Goal: Transaction & Acquisition: Download file/media

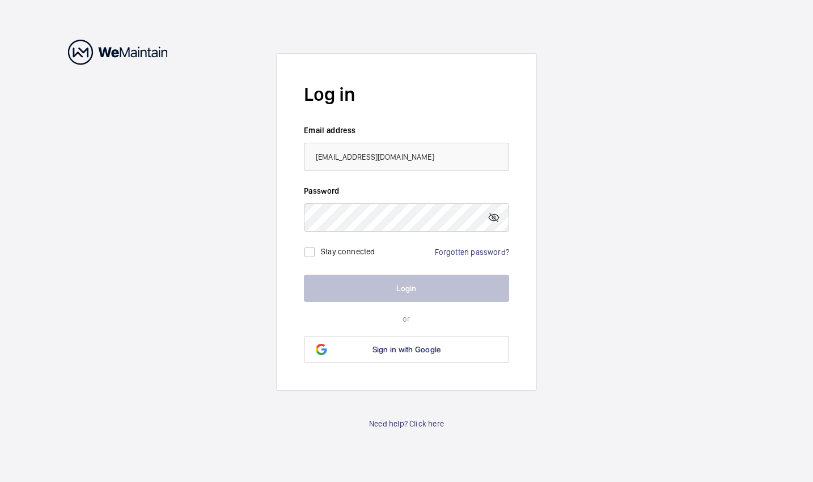
type input "[EMAIL_ADDRESS][DOMAIN_NAME]"
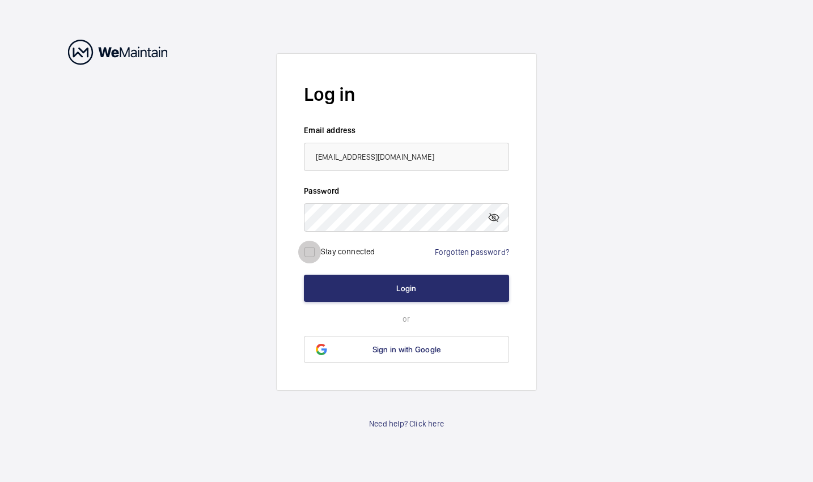
click at [307, 245] on input "checkbox" at bounding box center [309, 252] width 23 height 23
checkbox input "true"
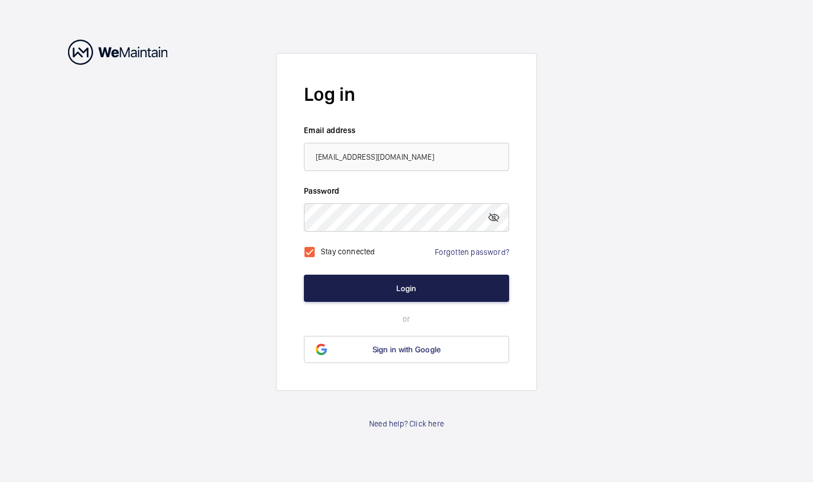
click at [358, 289] on button "Login" at bounding box center [406, 288] width 205 height 27
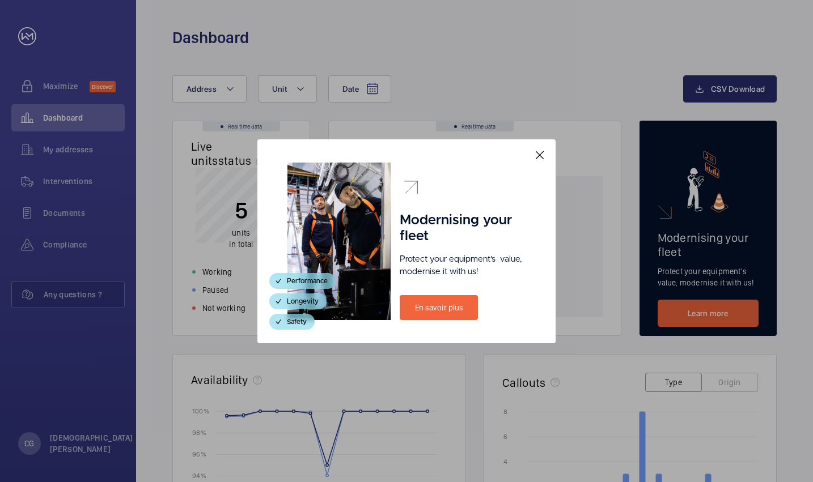
click at [546, 155] on mat-icon at bounding box center [540, 156] width 14 height 14
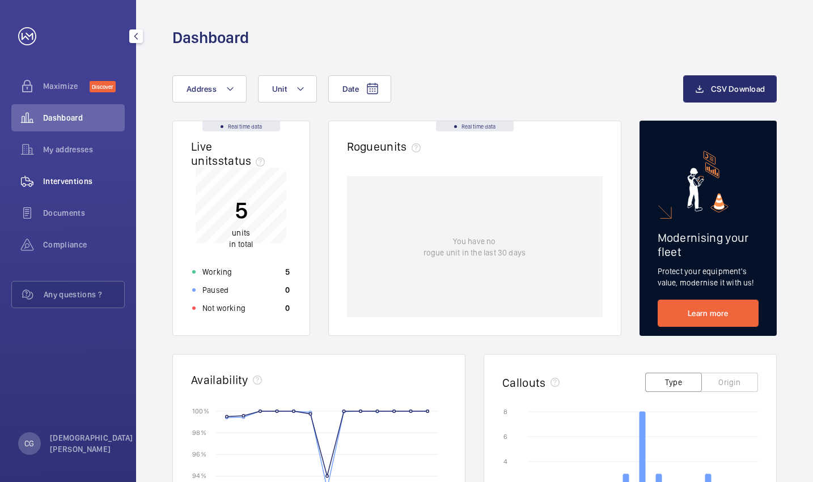
click at [85, 177] on span "Interventions" at bounding box center [84, 181] width 82 height 11
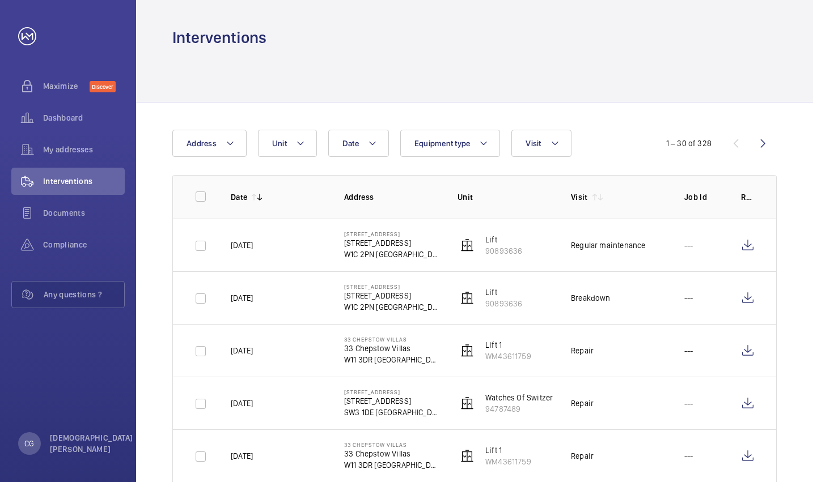
scroll to position [170, 0]
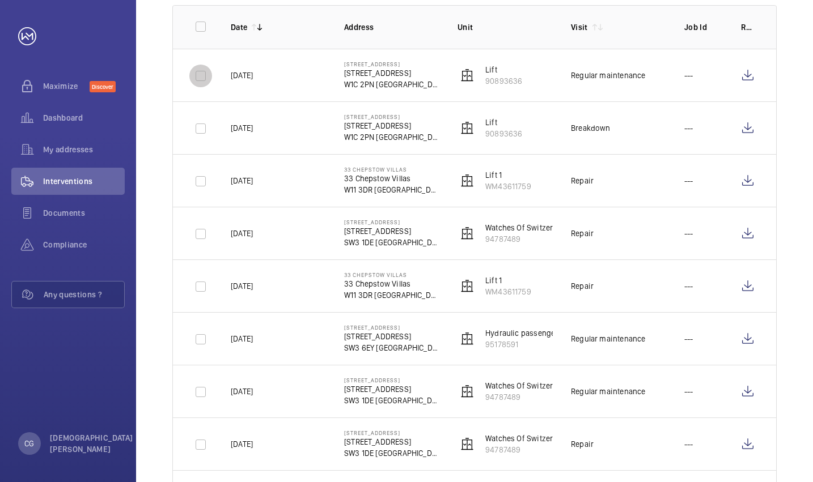
click at [196, 75] on input "checkbox" at bounding box center [200, 76] width 23 height 23
checkbox input "true"
click at [194, 125] on input "checkbox" at bounding box center [200, 128] width 23 height 23
checkbox input "true"
click at [201, 181] on input "checkbox" at bounding box center [200, 181] width 23 height 23
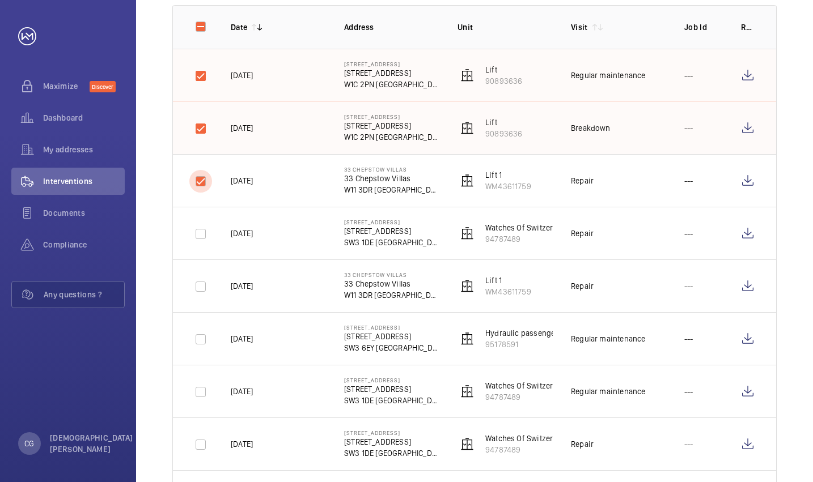
checkbox input "true"
click at [197, 232] on input "checkbox" at bounding box center [200, 234] width 23 height 23
checkbox input "true"
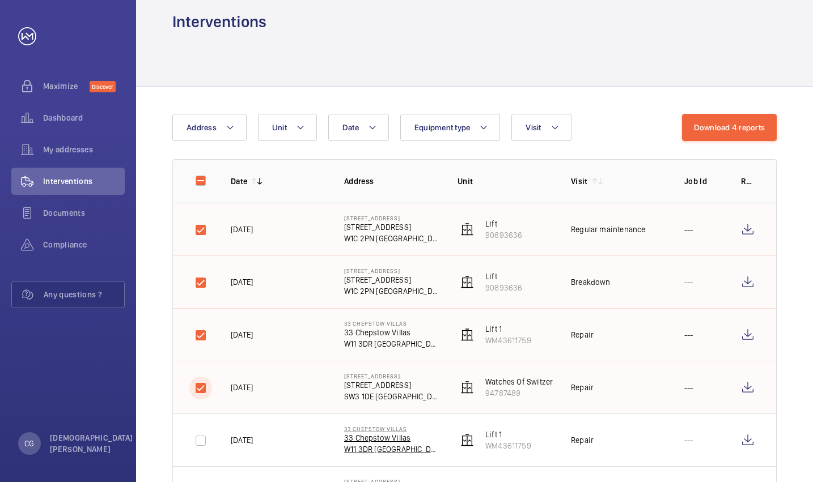
scroll to position [0, 0]
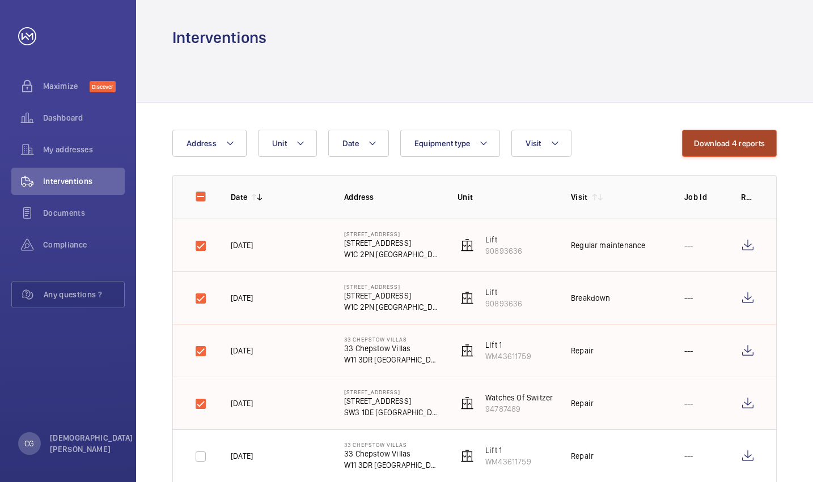
click at [733, 147] on button "Download 4 reports" at bounding box center [729, 143] width 95 height 27
